Goal: Task Accomplishment & Management: Complete application form

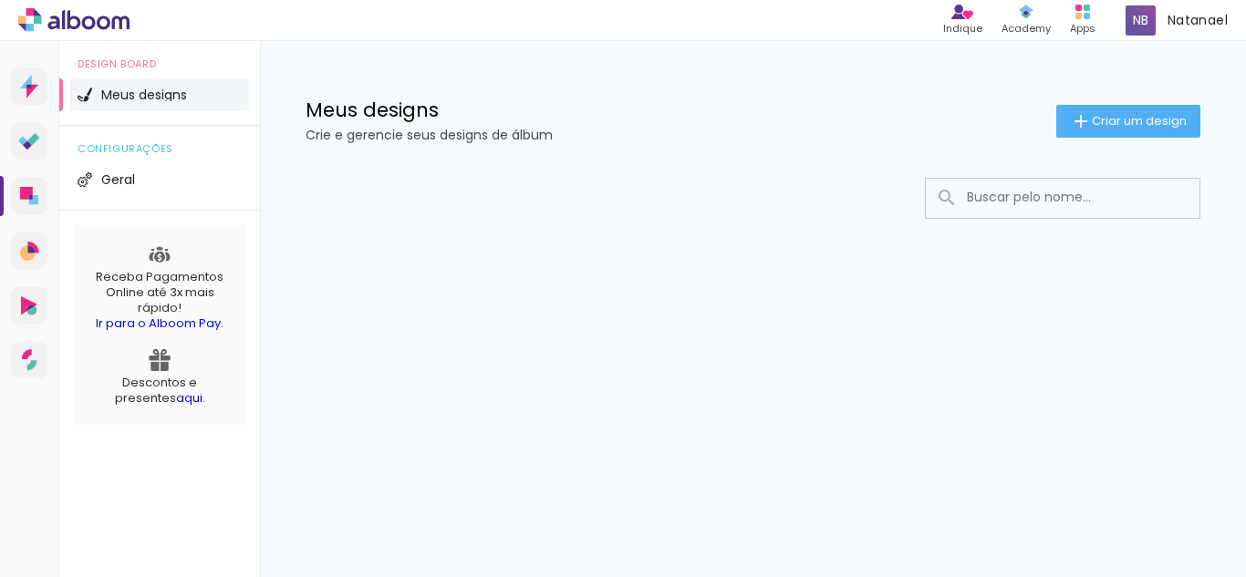
drag, startPoint x: 94, startPoint y: 384, endPoint x: 264, endPoint y: 388, distance: 169.7
click at [264, 388] on div "Prosite Website + Landing pages Proof Sistema de seleção e venda de fotos Desig…" at bounding box center [623, 309] width 1246 height 536
click at [235, 419] on div "Receba Pagamentos Online até 3x mais rápido! Ir para o Alboom Pay . Descontos e…" at bounding box center [159, 325] width 171 height 200
click at [452, 371] on div "Prosite Website + Landing pages Proof Sistema de seleção e venda de fotos Desig…" at bounding box center [623, 309] width 1246 height 536
click at [124, 183] on span "Geral" at bounding box center [118, 179] width 34 height 13
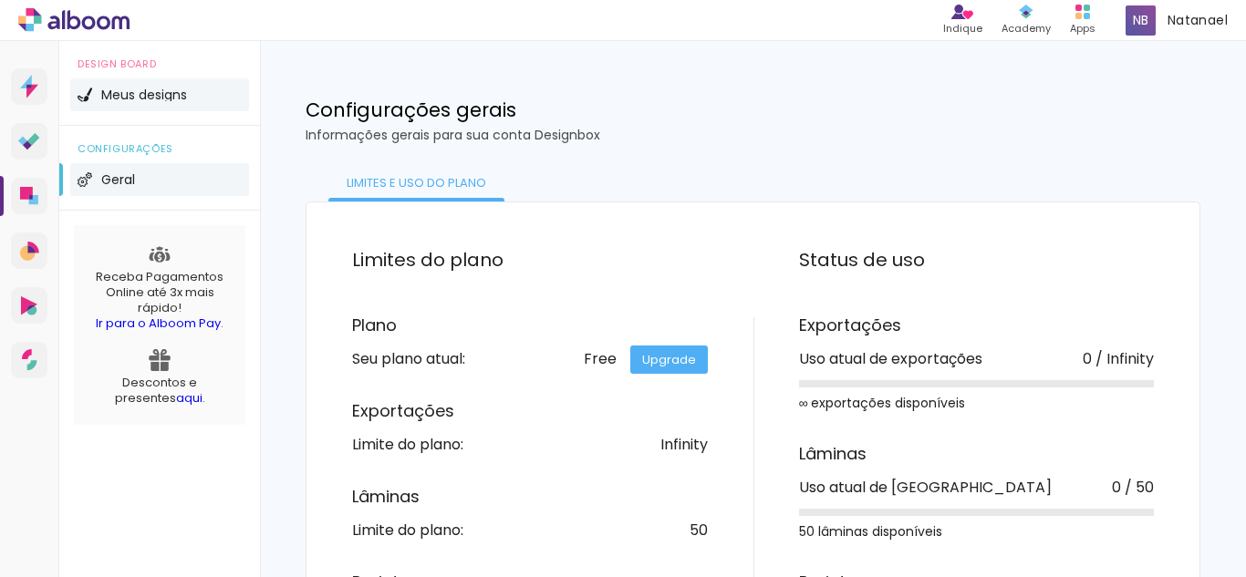
click at [153, 98] on span "Meus designs" at bounding box center [144, 94] width 86 height 13
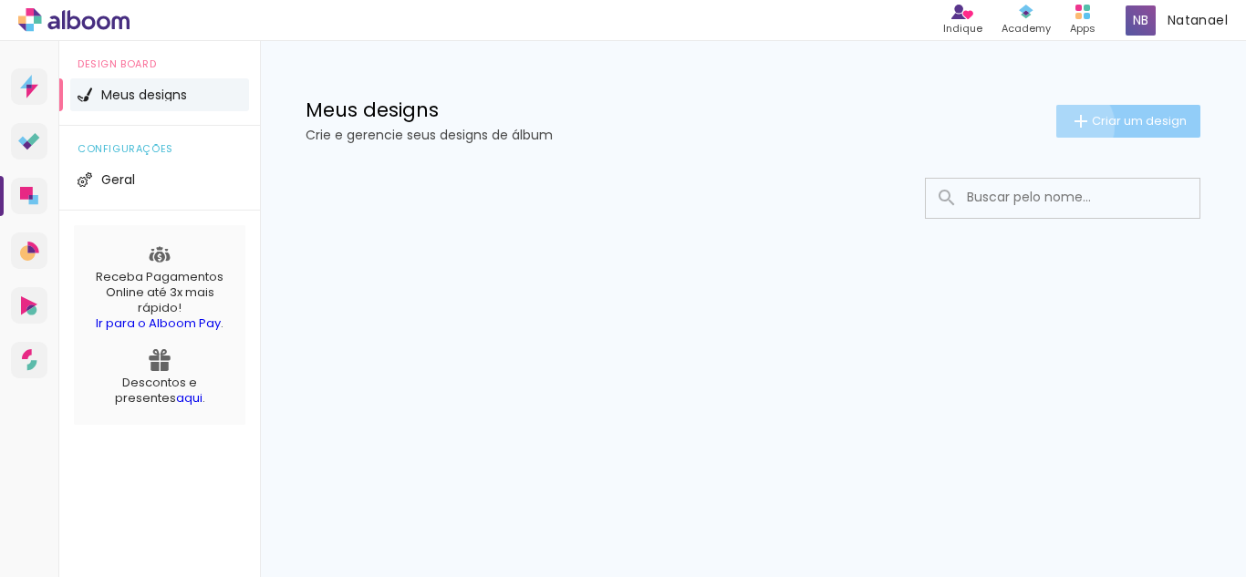
click at [1070, 125] on iron-icon at bounding box center [1081, 121] width 22 height 22
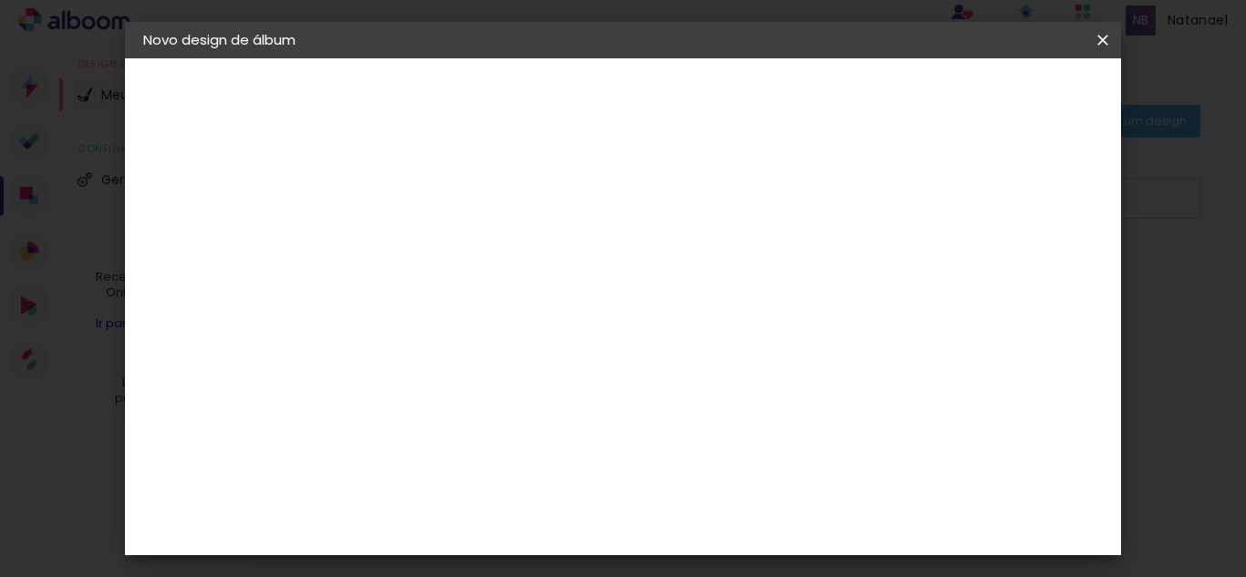
click at [442, 247] on input at bounding box center [442, 245] width 0 height 28
click at [442, 245] on input at bounding box center [442, 245] width 0 height 28
click at [442, 248] on input "Doce espera da [PERSON_NAME]" at bounding box center [442, 245] width 0 height 28
type input "A Doce espera da [PERSON_NAME]"
type paper-input "A Doce espera da [PERSON_NAME]"
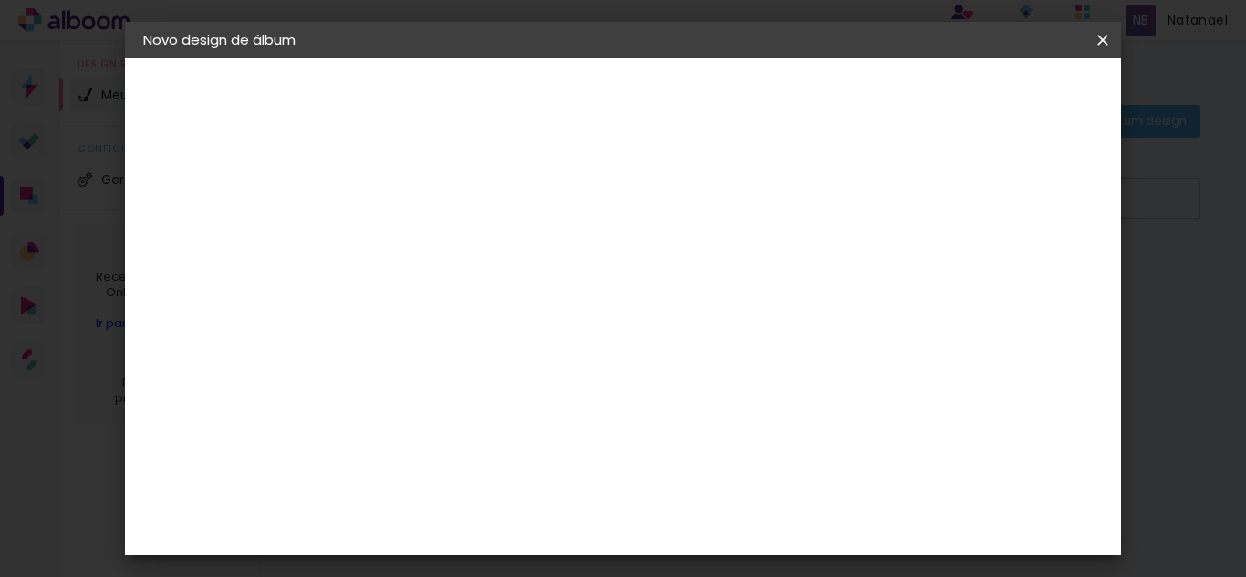
drag, startPoint x: 886, startPoint y: 354, endPoint x: 875, endPoint y: 349, distance: 11.9
click at [0, 0] on div "Informações Dê um título ao seu álbum. Avançar" at bounding box center [0, 0] width 0 height 0
drag, startPoint x: 577, startPoint y: 249, endPoint x: 538, endPoint y: 265, distance: 41.3
click at [0, 0] on div at bounding box center [0, 0] width 0 height 0
type input "À Doce espera da [PERSON_NAME]"
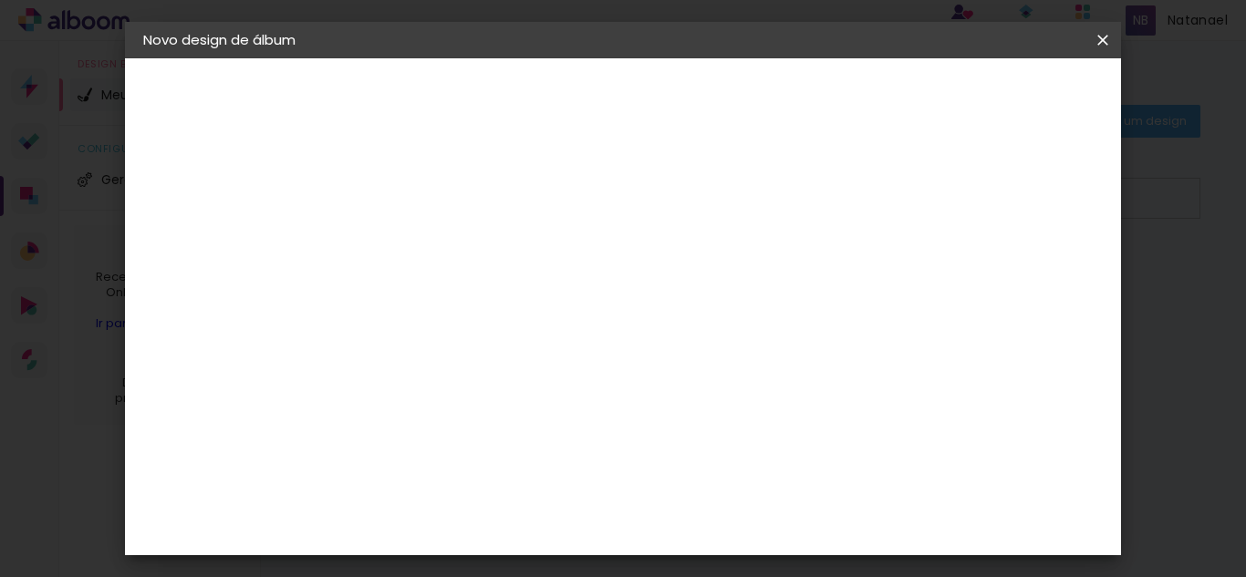
type paper-input "À Doce espera da [PERSON_NAME]"
click at [0, 0] on div "Informações Dê um título ao seu álbum. Avançar" at bounding box center [0, 0] width 0 height 0
click at [0, 0] on slot "Avançar" at bounding box center [0, 0] width 0 height 0
click at [579, 203] on iron-icon at bounding box center [572, 200] width 15 height 15
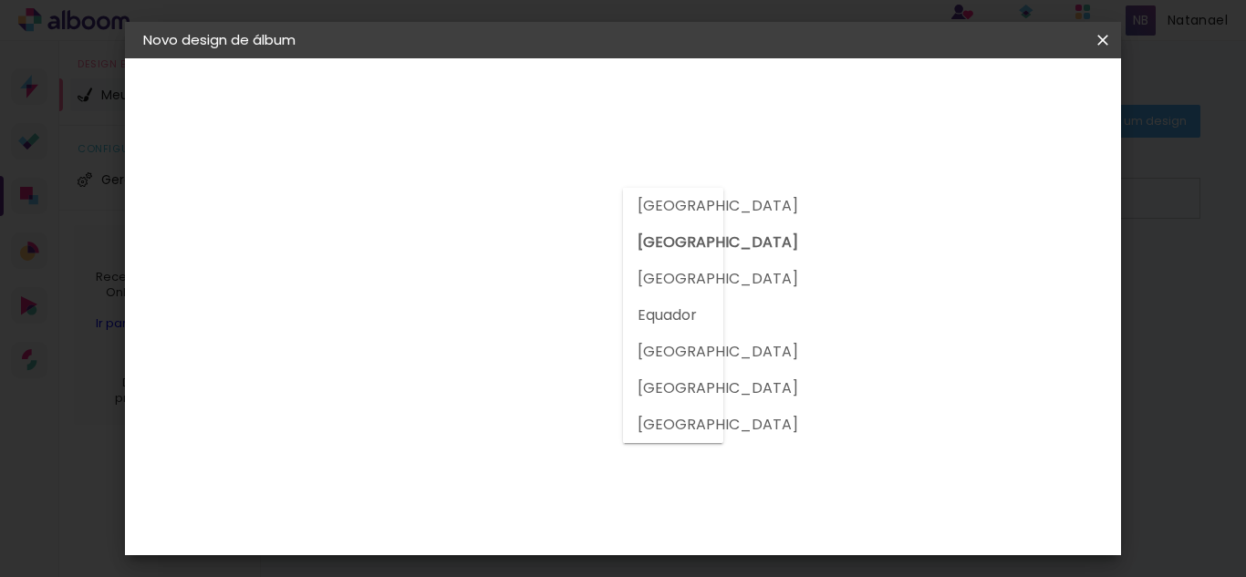
click at [587, 162] on div at bounding box center [488, 154] width 197 height 24
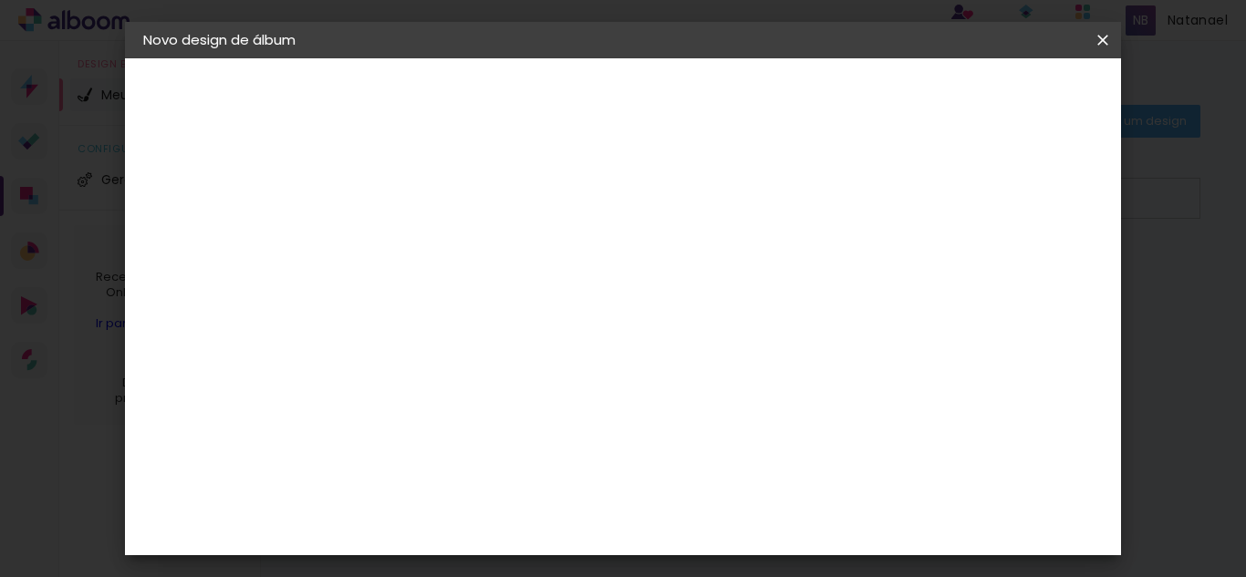
scroll to position [0, 0]
click at [461, 347] on input at bounding box center [488, 347] width 184 height 23
type input "go"
type paper-input "go"
click at [473, 407] on div "Go image" at bounding box center [451, 415] width 45 height 29
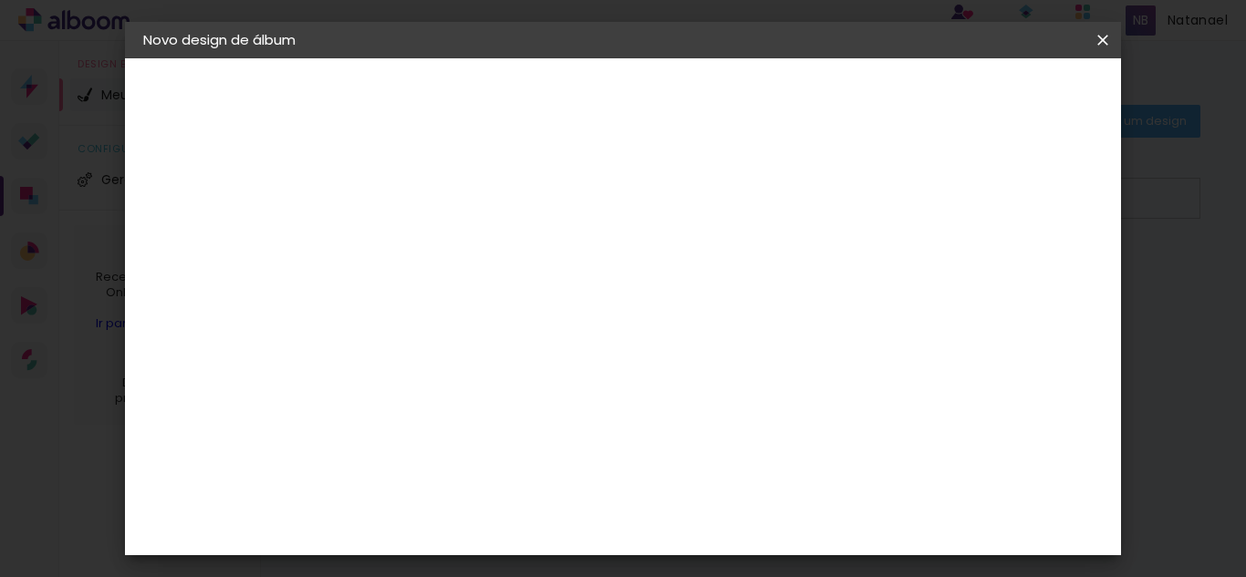
click at [464, 418] on div "Go image" at bounding box center [451, 415] width 45 height 29
click at [0, 0] on slot "Tamanho Livre" at bounding box center [0, 0] width 0 height 0
click at [718, 213] on div "Fornecedor Escolha um fornecedor ou avance com o tamanho livre. Voltar Avançar" at bounding box center [562, 135] width 400 height 155
click at [724, 369] on div "Sugerir uma encadernadora" at bounding box center [667, 380] width 113 height 29
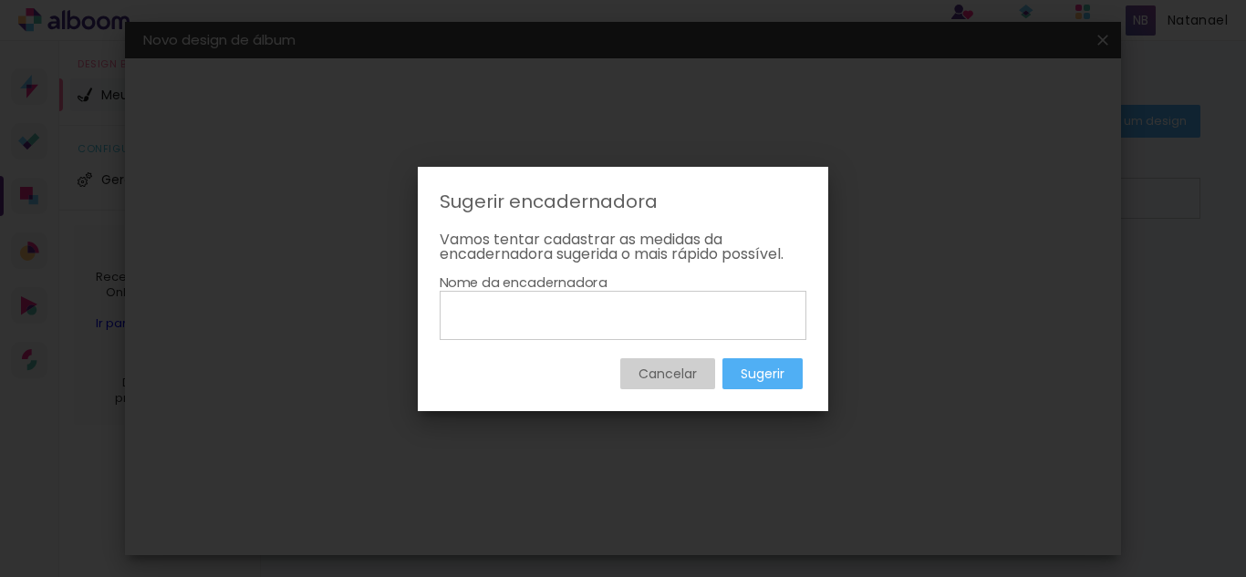
click at [0, 0] on slot "Cancelar" at bounding box center [0, 0] width 0 height 0
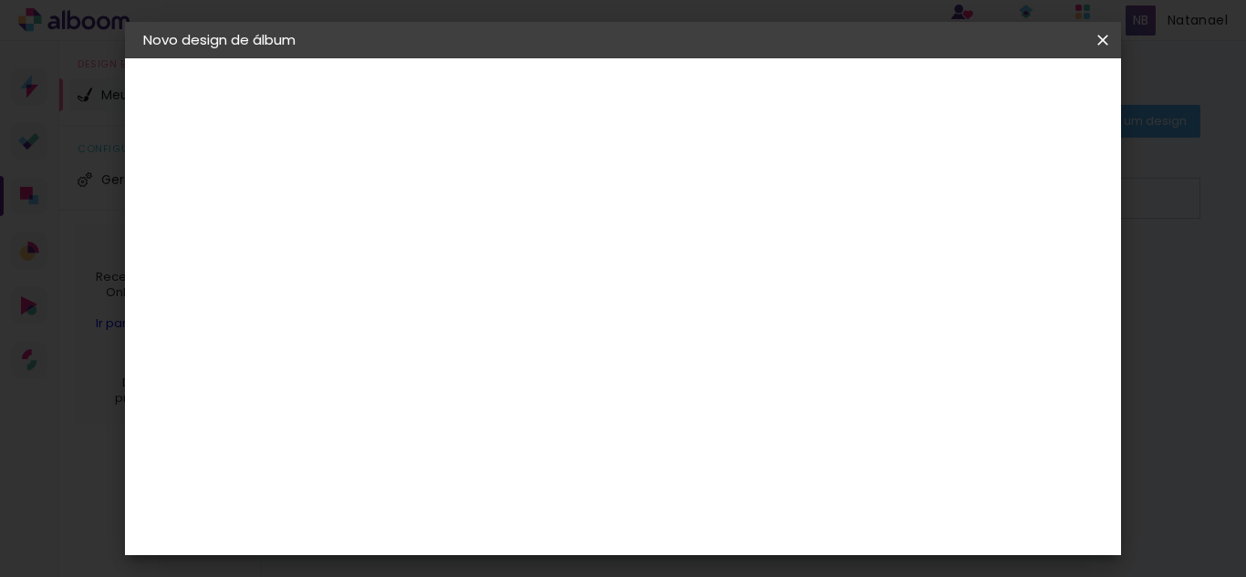
click at [458, 410] on div "Go image" at bounding box center [451, 415] width 45 height 29
click at [473, 410] on div "Go image" at bounding box center [451, 415] width 45 height 29
click at [0, 0] on slot "Avançar" at bounding box center [0, 0] width 0 height 0
click at [513, 308] on input "text" at bounding box center [477, 318] width 71 height 28
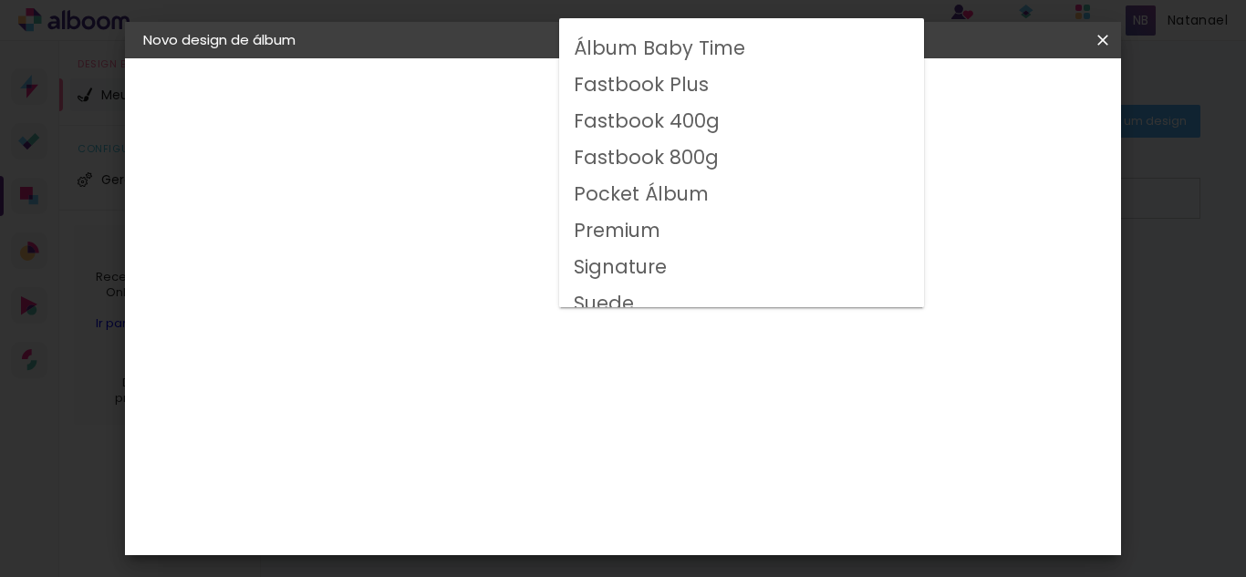
scroll to position [39, 0]
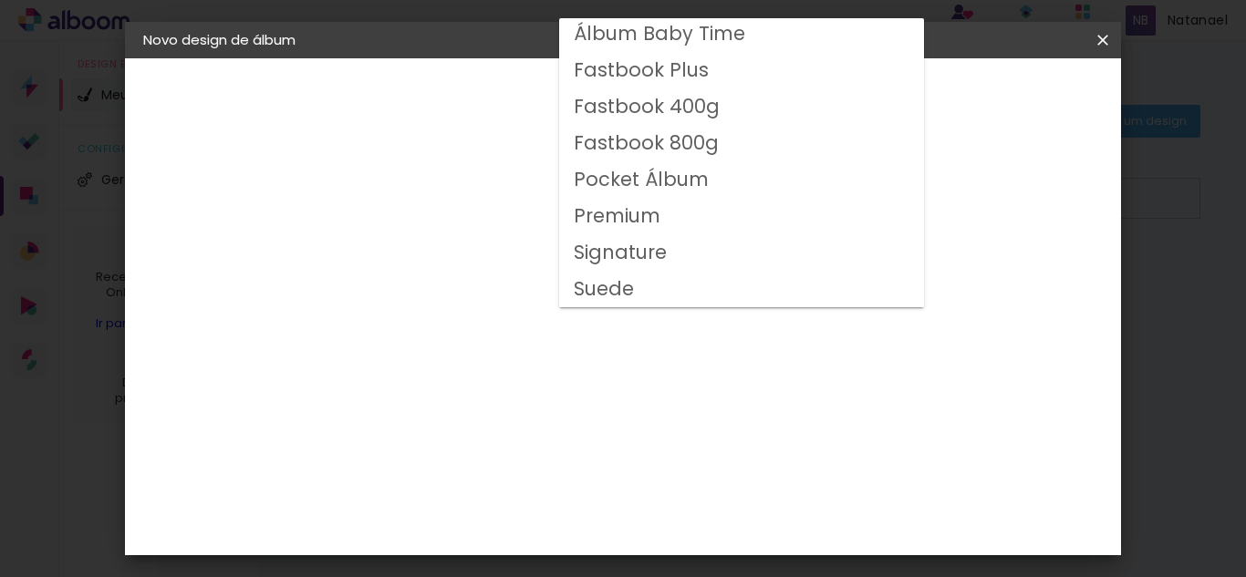
click at [0, 0] on slot "Fastbook 800g" at bounding box center [0, 0] width 0 height 0
type input "Fastbook 800g"
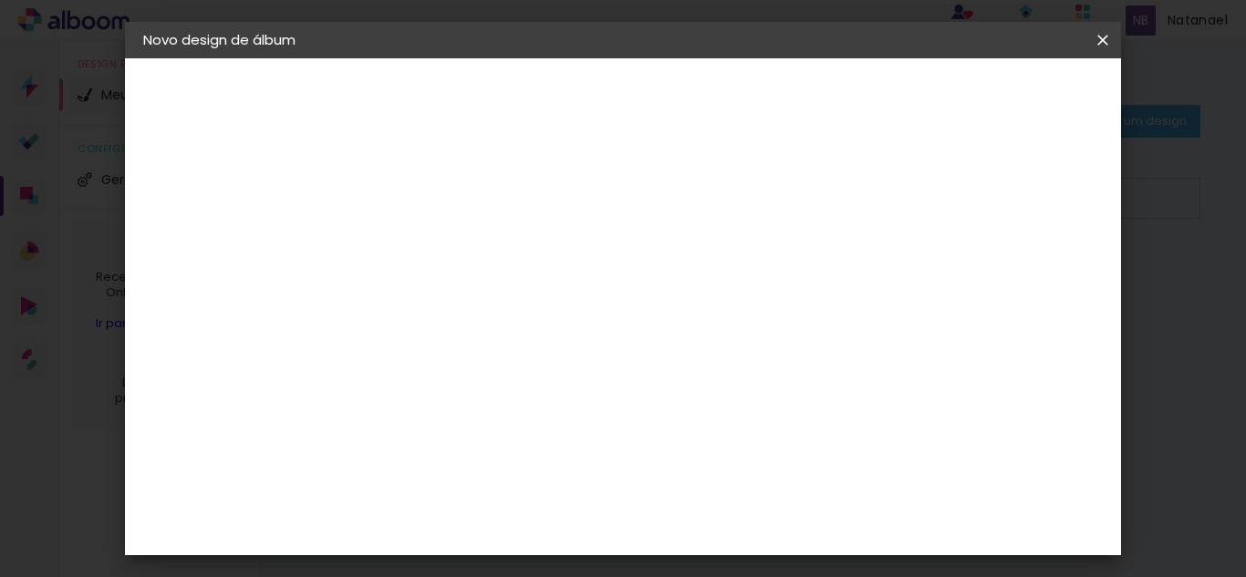
scroll to position [547, 0]
click at [0, 0] on slot "Avançar" at bounding box center [0, 0] width 0 height 0
click at [578, 195] on div at bounding box center [570, 197] width 16 height 16
type paper-checkbox "on"
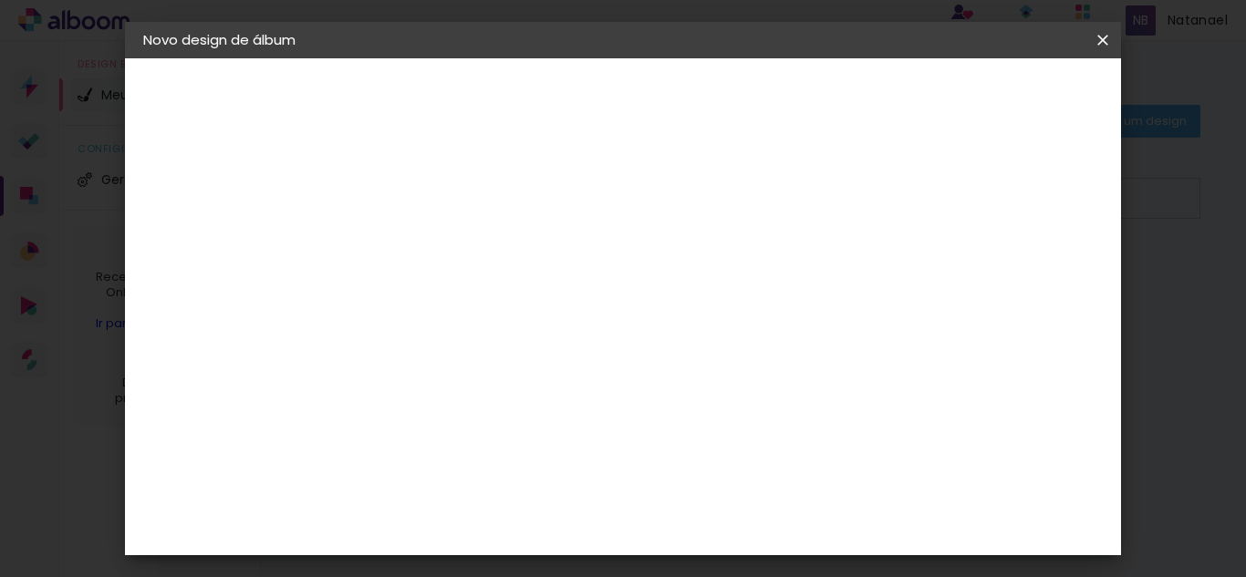
click at [578, 197] on div at bounding box center [570, 197] width 16 height 16
click at [578, 198] on div at bounding box center [570, 197] width 16 height 16
